Goal: Task Accomplishment & Management: Use online tool/utility

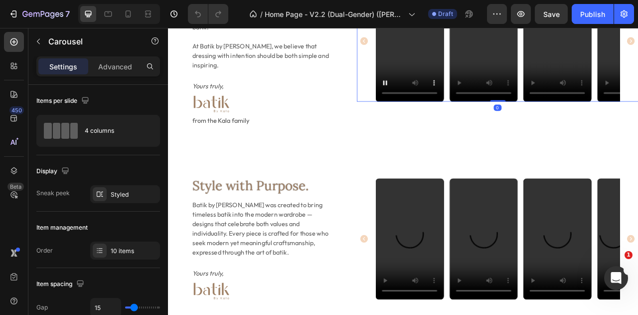
scroll to position [452, 0]
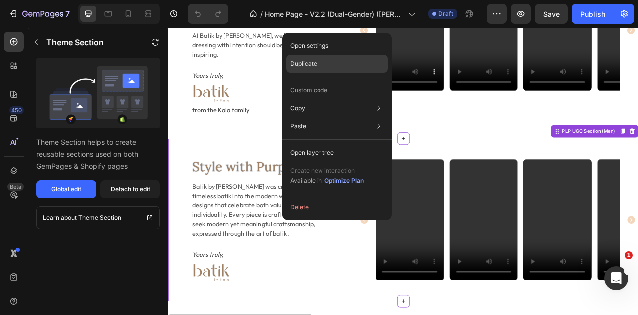
click at [337, 65] on div "Duplicate" at bounding box center [337, 64] width 102 height 18
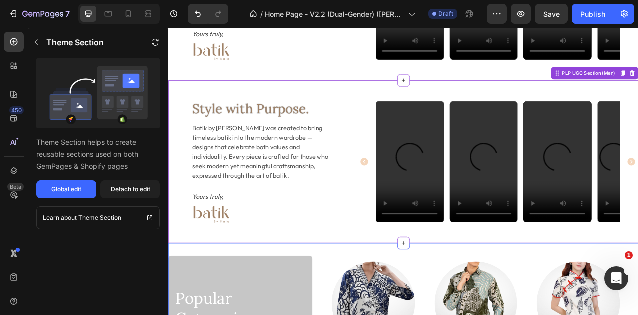
scroll to position [751, 0]
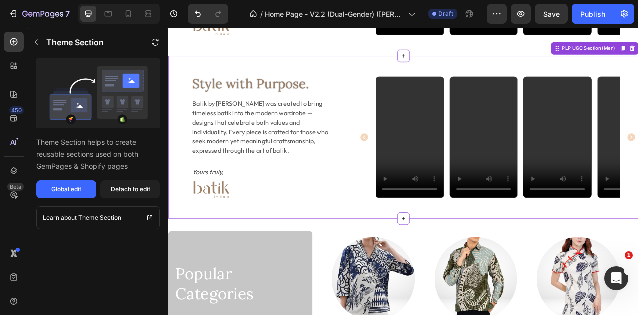
click at [391, 80] on div "Style with Purpose. Heading Batik by [PERSON_NAME] was created to bring timeles…" at bounding box center [467, 166] width 598 height 206
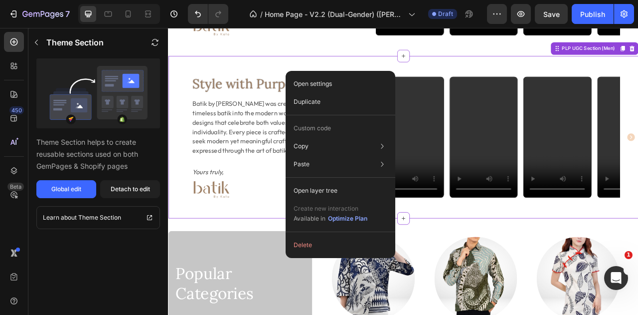
click at [314, 71] on div "Open settings Duplicate Custom code Copy Copy section Ctrl + C Copy style Copy …" at bounding box center [341, 164] width 110 height 187
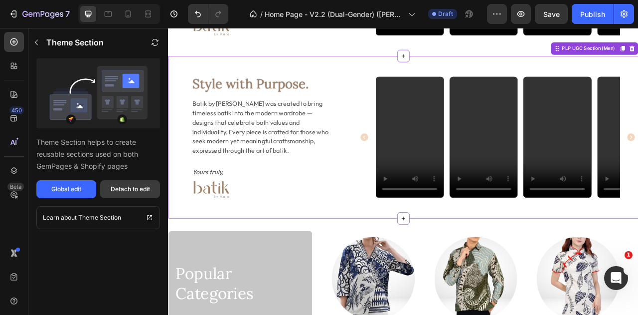
click at [148, 190] on div "Detach to edit" at bounding box center [130, 189] width 39 height 9
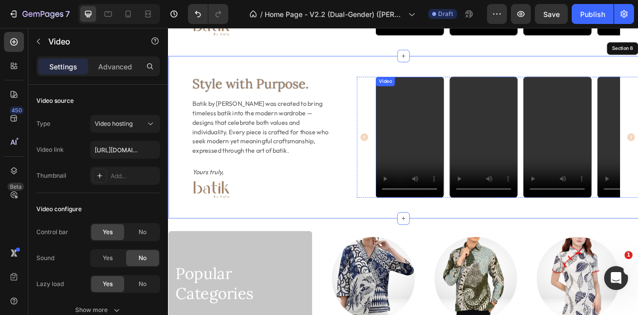
click at [459, 129] on video at bounding box center [475, 167] width 86 height 154
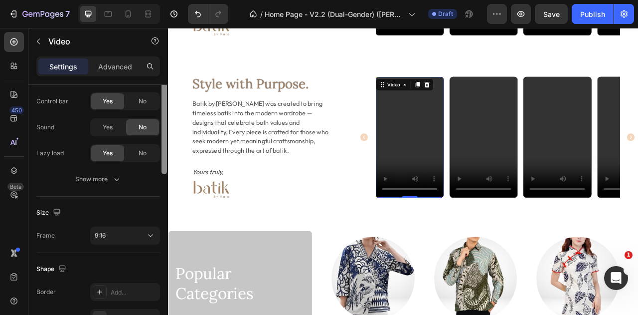
scroll to position [143, 0]
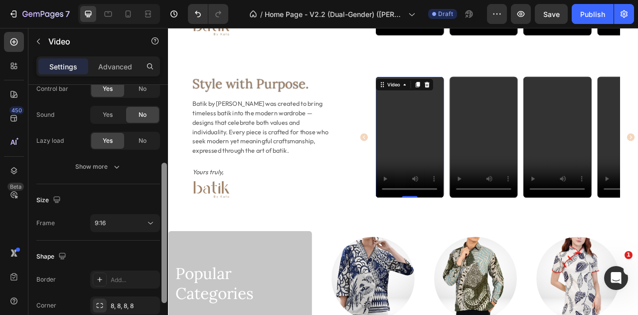
drag, startPoint x: 164, startPoint y: 142, endPoint x: 163, endPoint y: 220, distance: 78.3
click at [163, 220] on div at bounding box center [164, 233] width 5 height 140
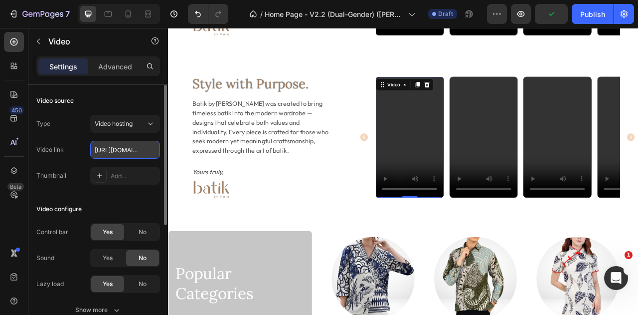
click at [127, 144] on input "[URL][DOMAIN_NAME]" at bounding box center [125, 150] width 70 height 18
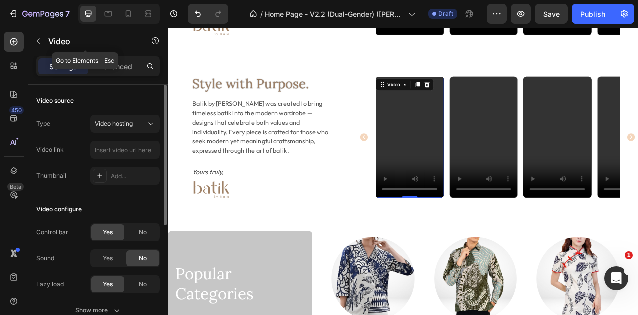
click at [40, 39] on icon "button" at bounding box center [38, 41] width 8 height 8
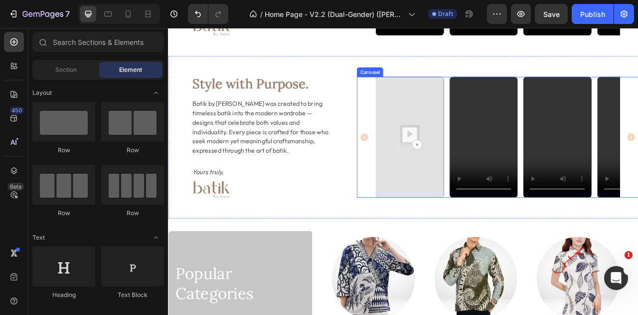
click at [518, 96] on div "Video Video Video Video Video Video" at bounding box center [587, 167] width 311 height 154
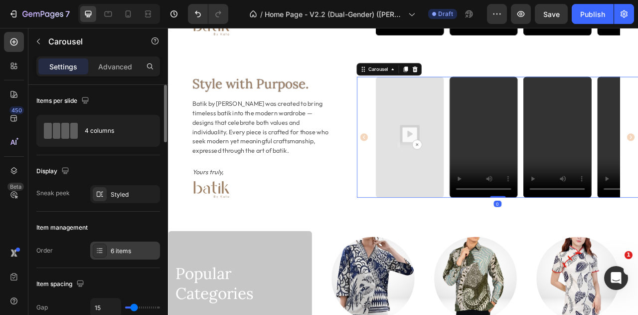
click at [117, 254] on div "6 items" at bounding box center [134, 250] width 47 height 9
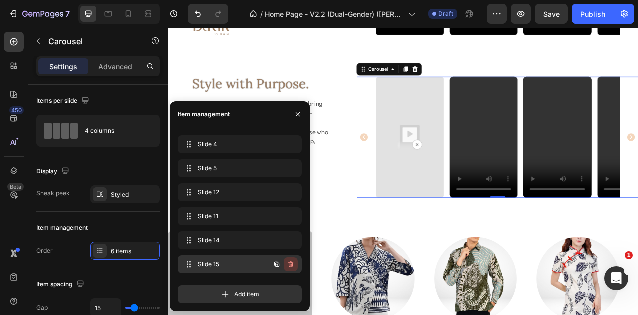
click at [292, 269] on button "button" at bounding box center [291, 264] width 14 height 14
click at [288, 265] on div "Delete" at bounding box center [284, 263] width 18 height 9
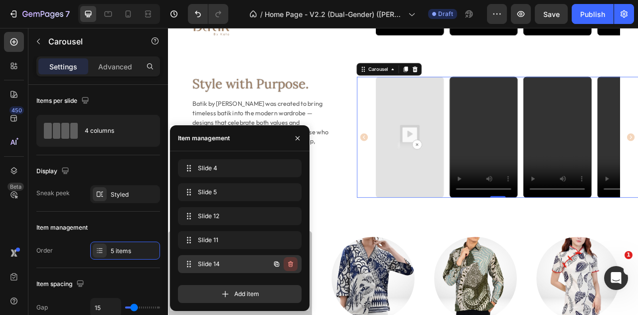
click at [290, 265] on icon "button" at bounding box center [290, 264] width 0 height 2
click at [290, 265] on div "Delete" at bounding box center [284, 263] width 18 height 9
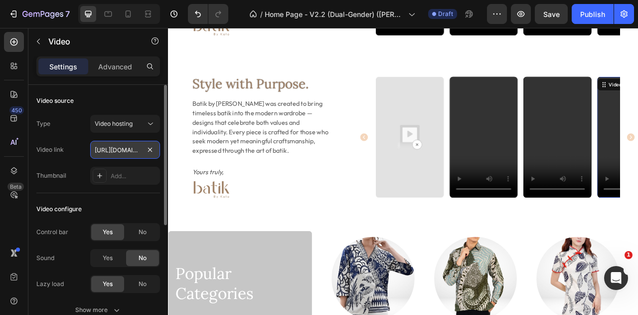
click at [115, 150] on input "[URL][DOMAIN_NAME]" at bounding box center [125, 150] width 70 height 18
type input "[URL][DOMAIN_NAME]"
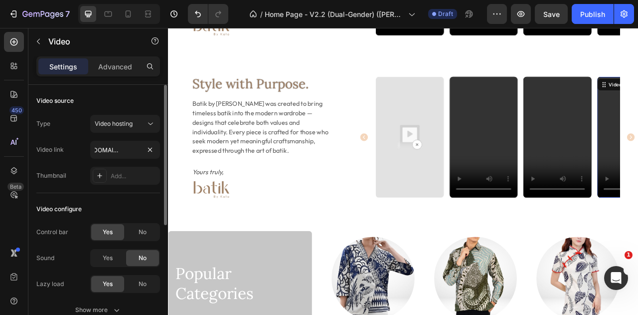
click at [79, 144] on div "Video link [URL][DOMAIN_NAME]" at bounding box center [98, 150] width 124 height 18
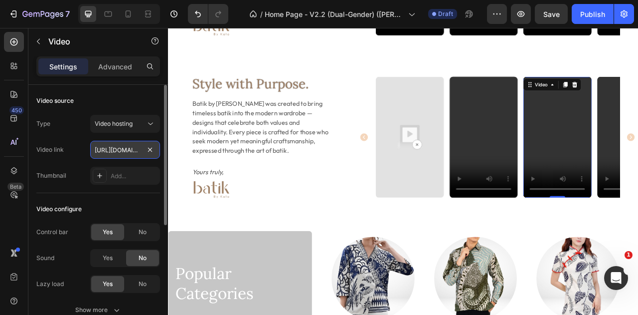
click at [101, 148] on input "[URL][DOMAIN_NAME]" at bounding box center [125, 150] width 70 height 18
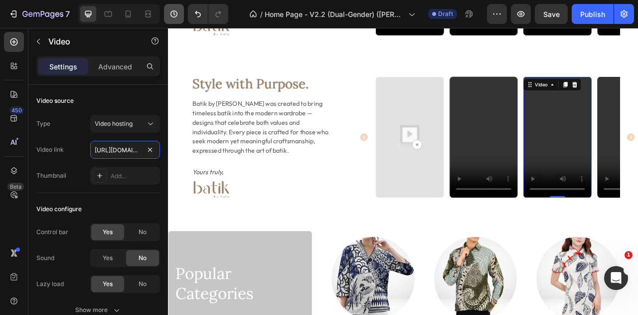
scroll to position [0, 190]
type input "[URL][DOMAIN_NAME]"
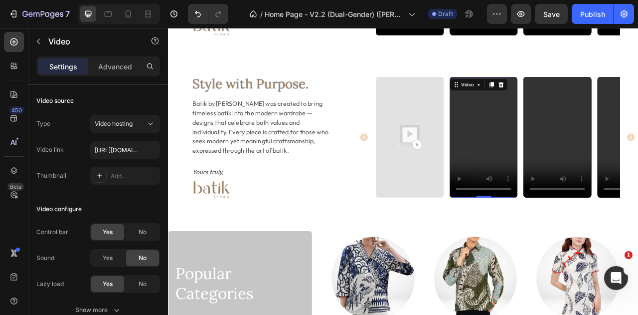
click at [565, 128] on video at bounding box center [569, 167] width 86 height 154
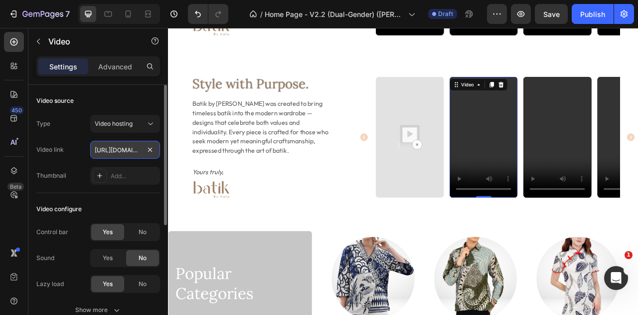
click at [103, 149] on input "[URL][DOMAIN_NAME]" at bounding box center [125, 150] width 70 height 18
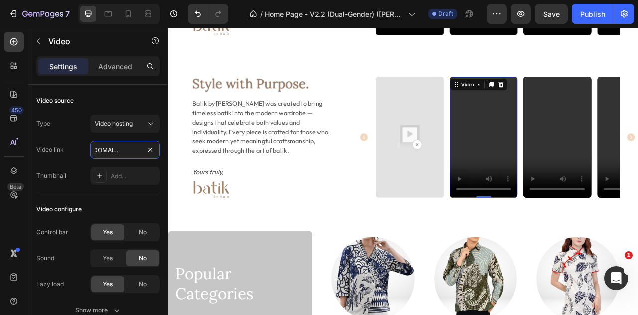
type input "[URL][DOMAIN_NAME]"
click at [460, 149] on img at bounding box center [475, 167] width 86 height 154
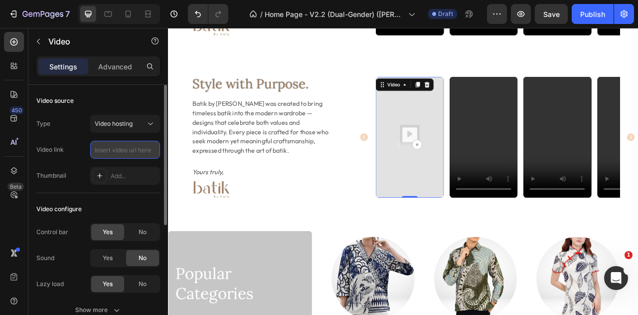
click at [137, 143] on input "text" at bounding box center [125, 150] width 70 height 18
paste input "[URL][DOMAIN_NAME]"
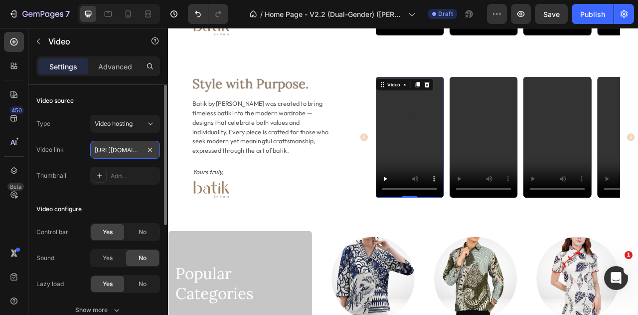
scroll to position [0, 186]
type input "[URL][DOMAIN_NAME]"
click at [63, 136] on div "Type Video hosting Video link [URL][DOMAIN_NAME] Thumbnail Add..." at bounding box center [98, 150] width 124 height 70
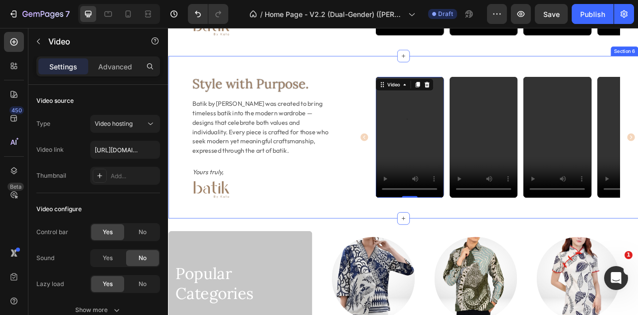
click at [388, 83] on div "Style with Purpose. Heading Batik by [PERSON_NAME] was created to bring timeles…" at bounding box center [467, 166] width 598 height 206
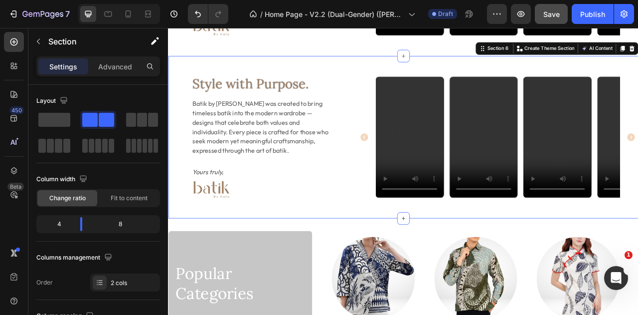
click at [548, 16] on span "Save" at bounding box center [552, 14] width 16 height 8
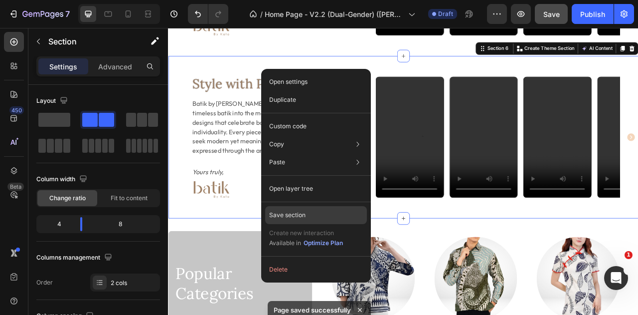
click at [319, 216] on div "Save section" at bounding box center [316, 215] width 102 height 18
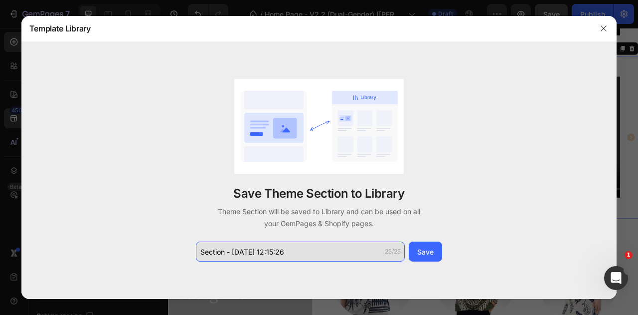
click at [317, 250] on input "Section - [DATE] 12:15:26" at bounding box center [300, 251] width 209 height 20
type input "PLP UGC Section - Women"
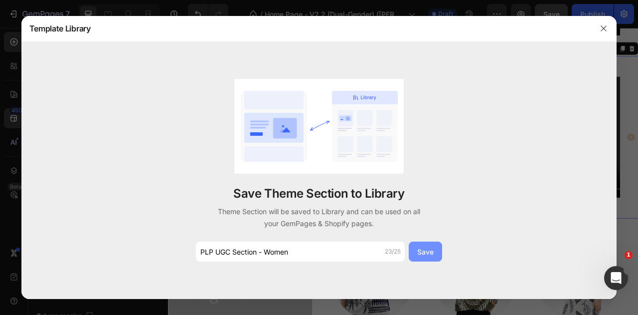
click at [433, 256] on div "Save" at bounding box center [425, 251] width 16 height 10
